Goal: Task Accomplishment & Management: Complete application form

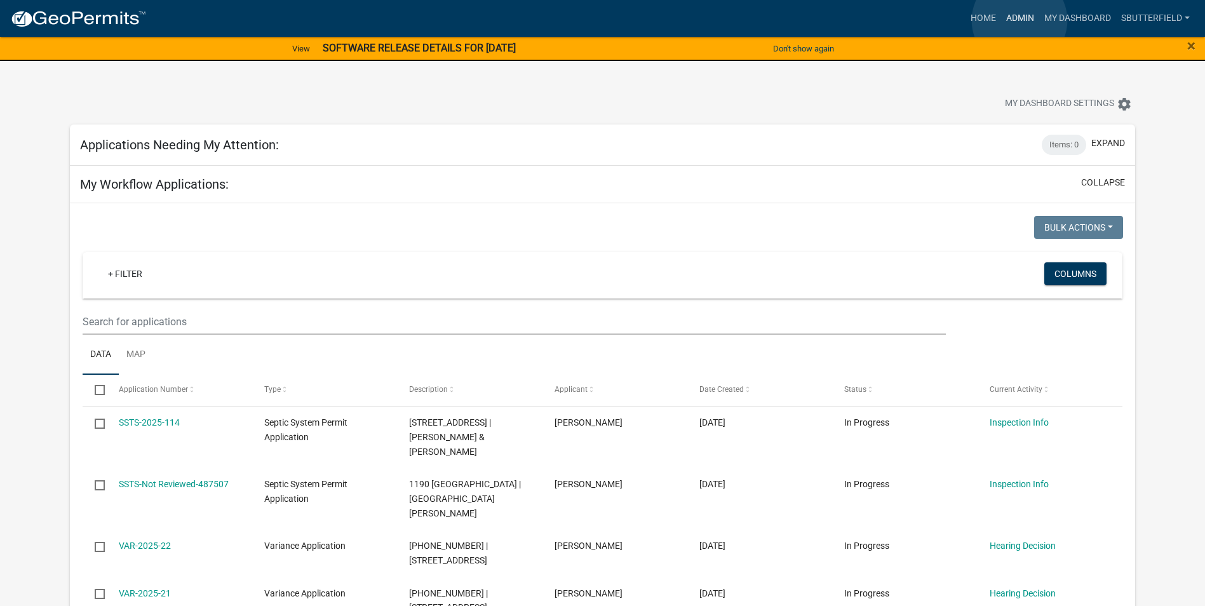
click at [1020, 20] on link "Admin" at bounding box center [1020, 18] width 38 height 24
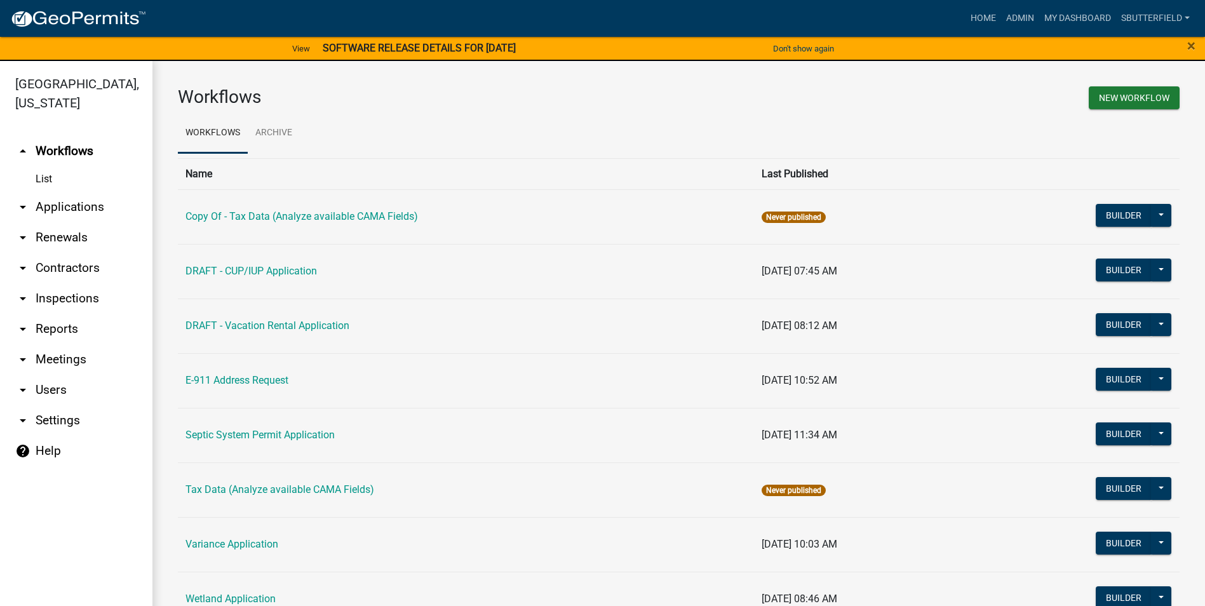
click at [20, 203] on icon "arrow_drop_down" at bounding box center [22, 206] width 15 height 15
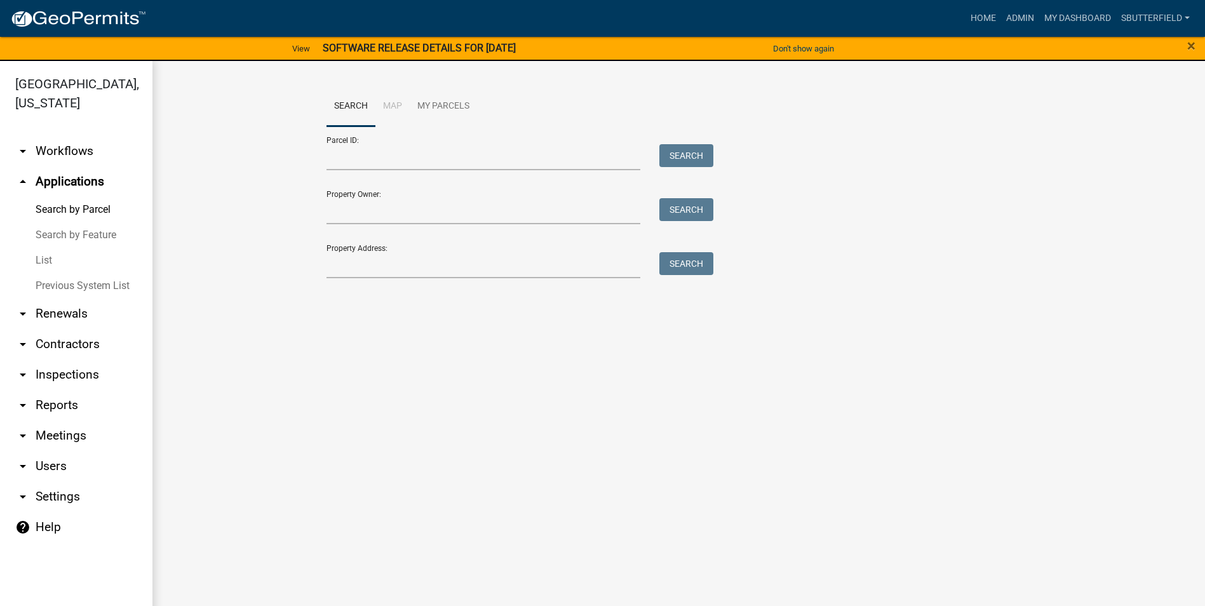
click at [60, 264] on link "List" at bounding box center [76, 260] width 152 height 25
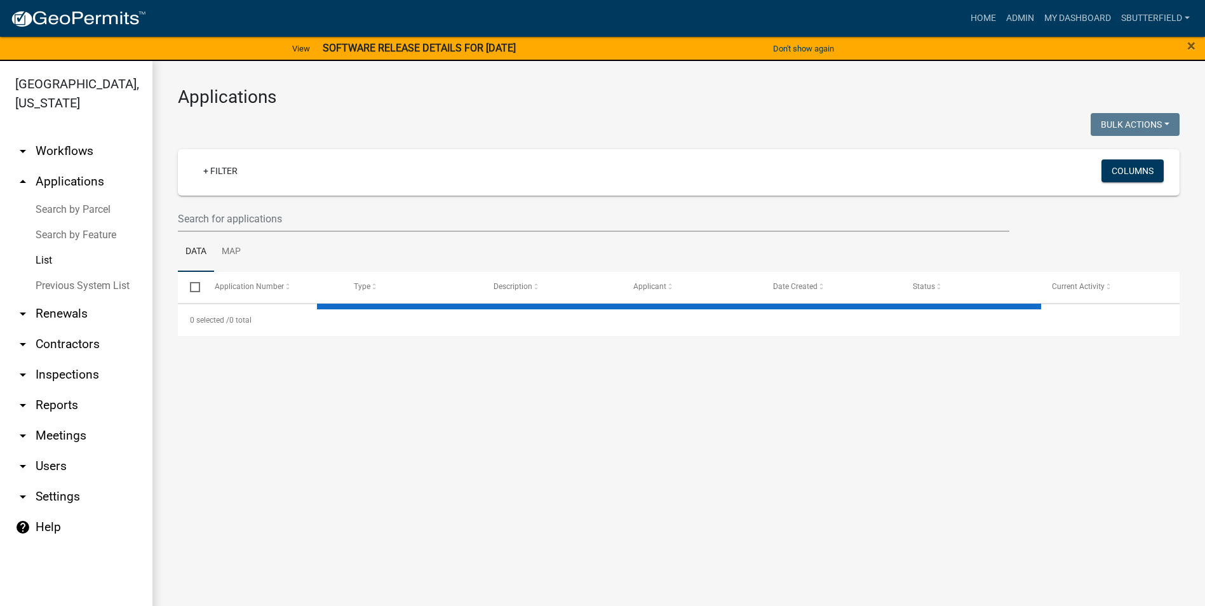
select select "1: 25"
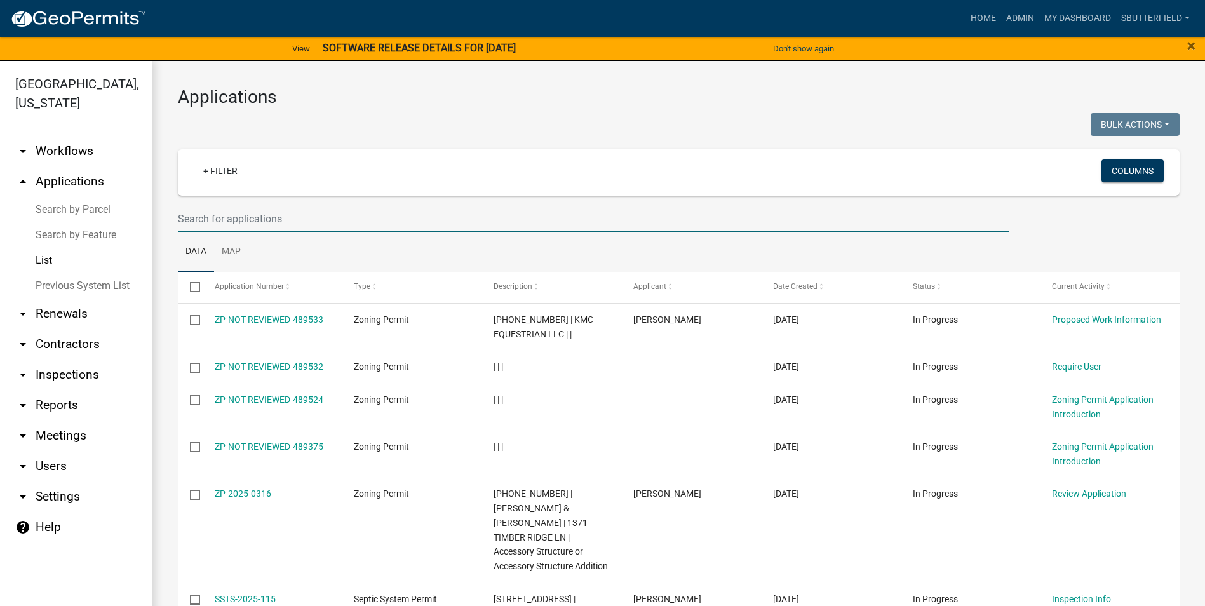
click at [283, 217] on input "text" at bounding box center [593, 219] width 831 height 26
type input "m"
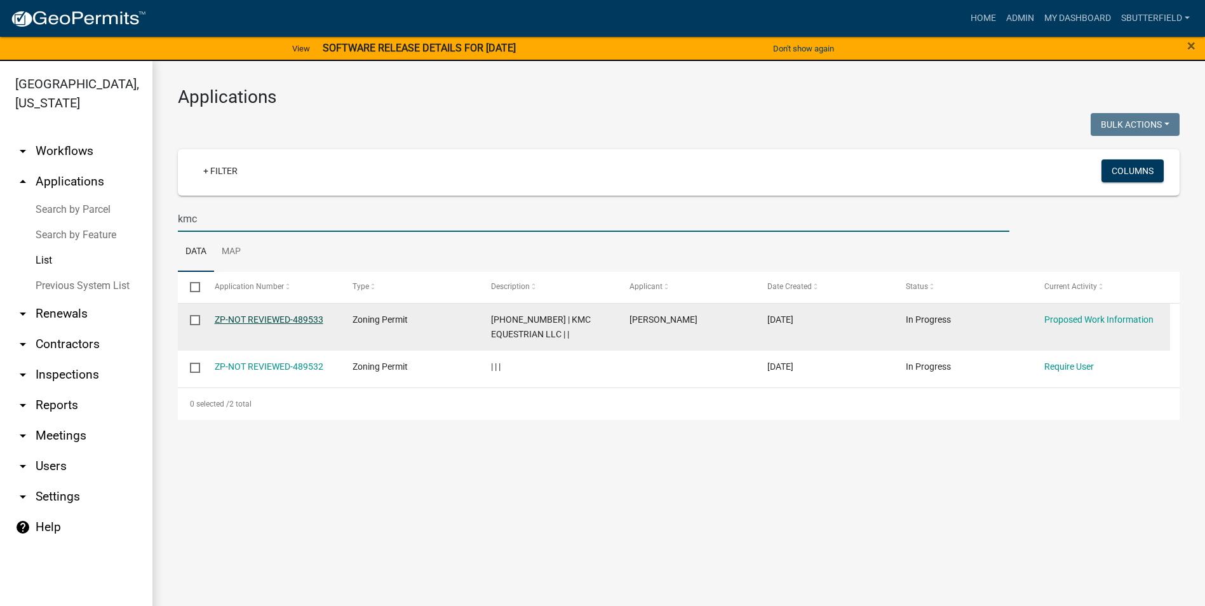
type input "kmc"
click at [295, 318] on link "ZP-NOT REVIEWED-489533" at bounding box center [269, 319] width 109 height 10
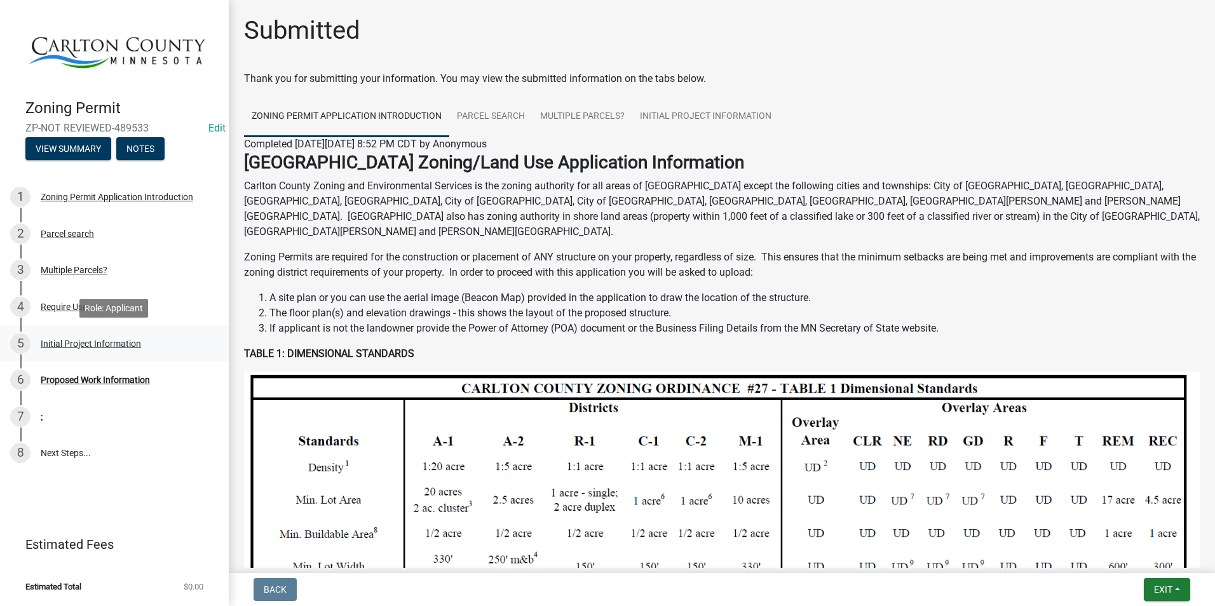
click at [100, 340] on div "Initial Project Information" at bounding box center [91, 343] width 100 height 9
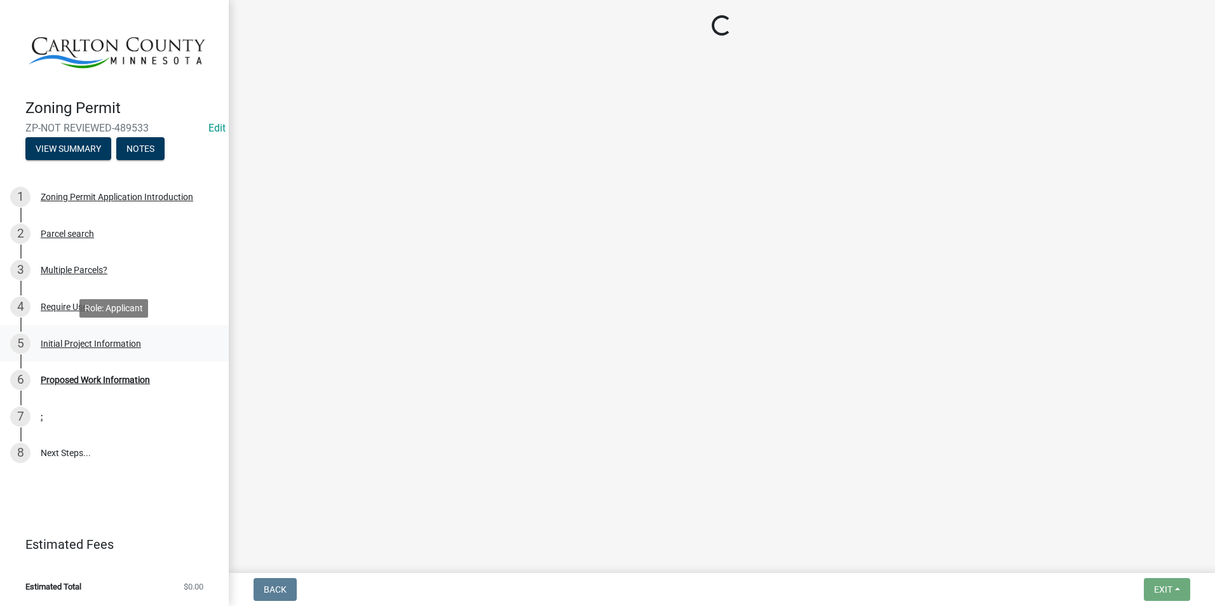
select select "d15ee444-1048-41b1-aa24-ddfc10e7cf77"
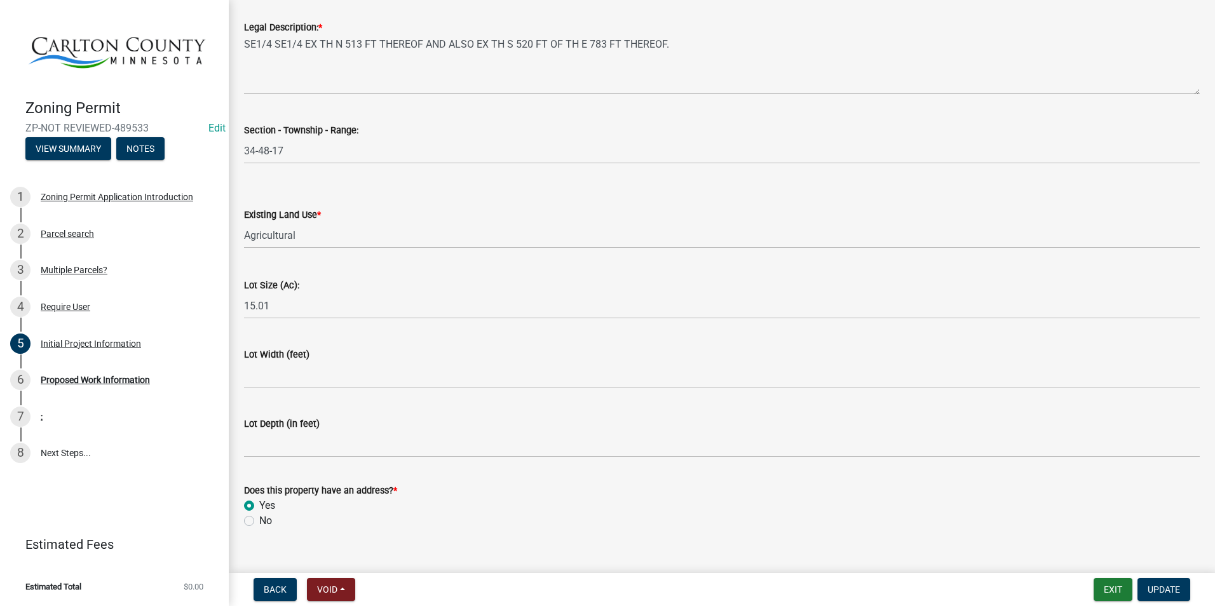
scroll to position [1601, 0]
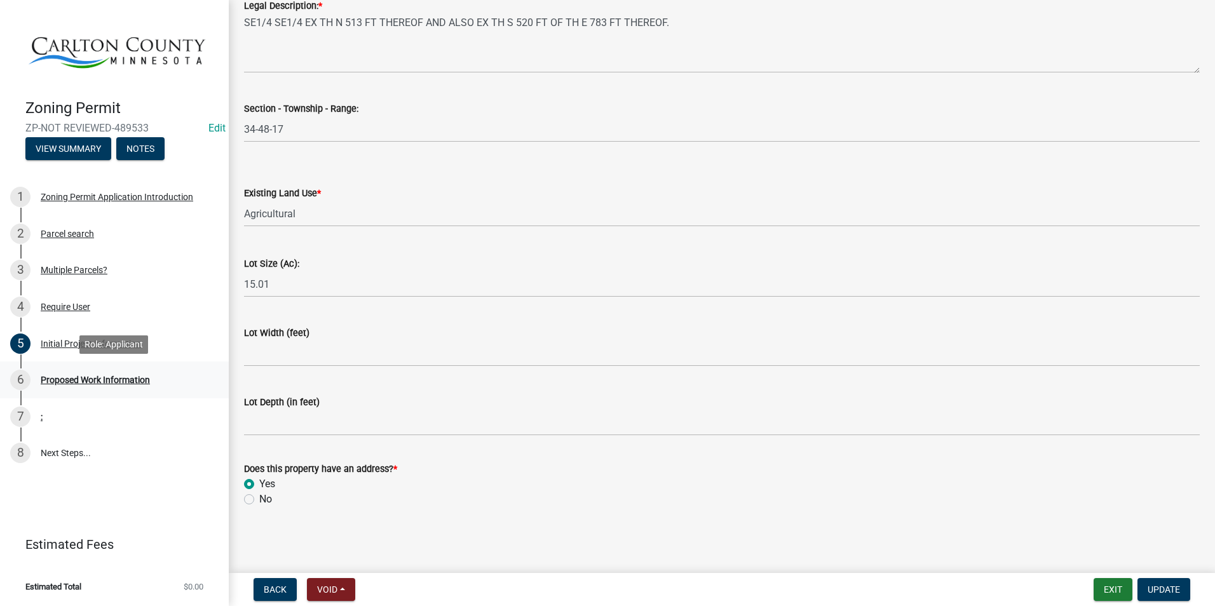
click at [88, 375] on div "Proposed Work Information" at bounding box center [95, 379] width 109 height 9
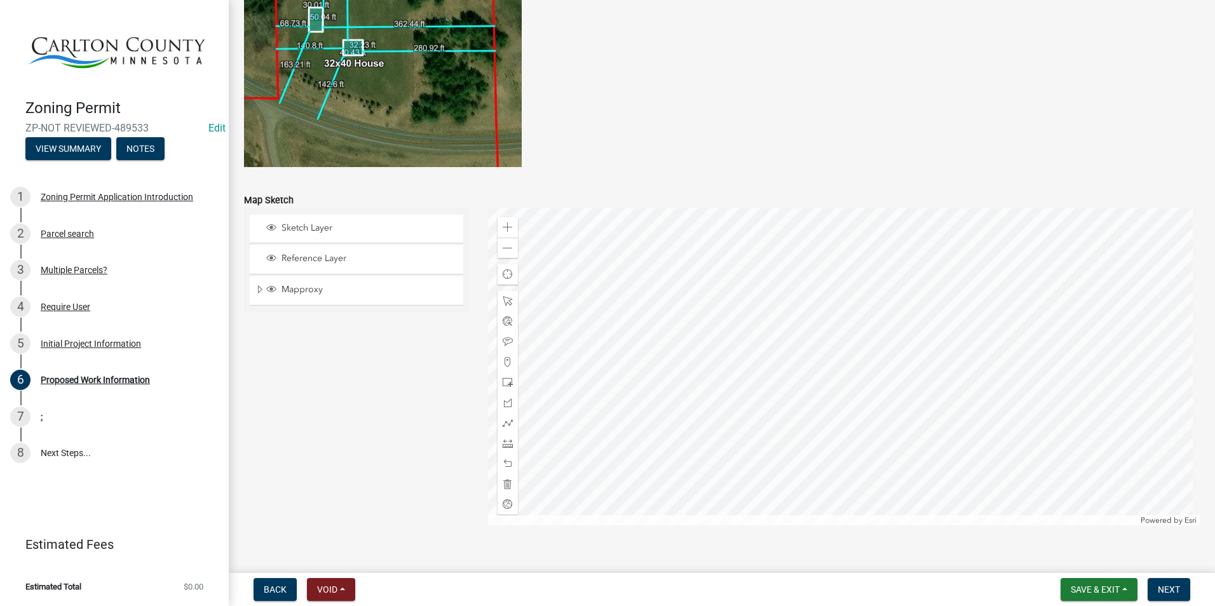
scroll to position [2465, 0]
